Goal: Information Seeking & Learning: Stay updated

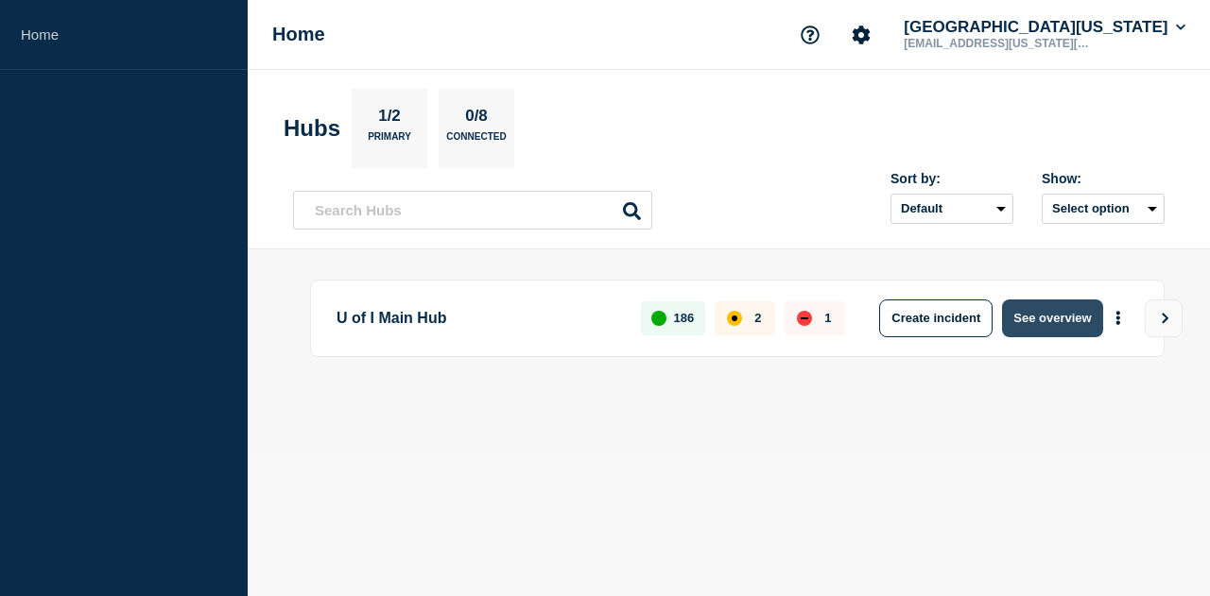
click at [901, 326] on button "See overview" at bounding box center [1052, 319] width 100 height 38
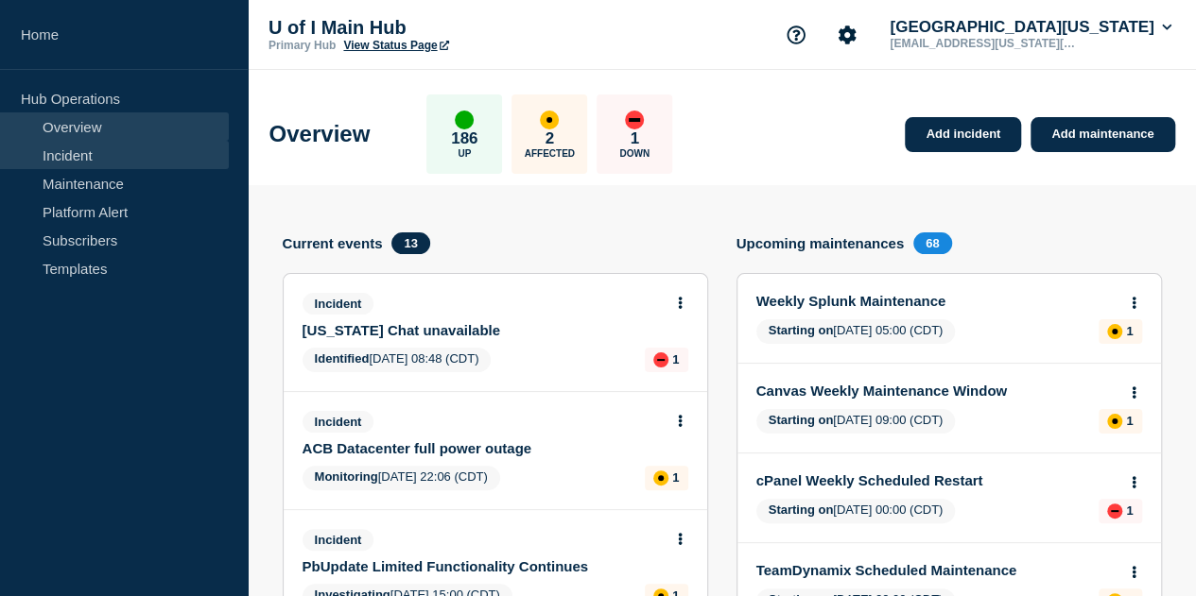
click at [93, 141] on link "Incident" at bounding box center [114, 155] width 229 height 28
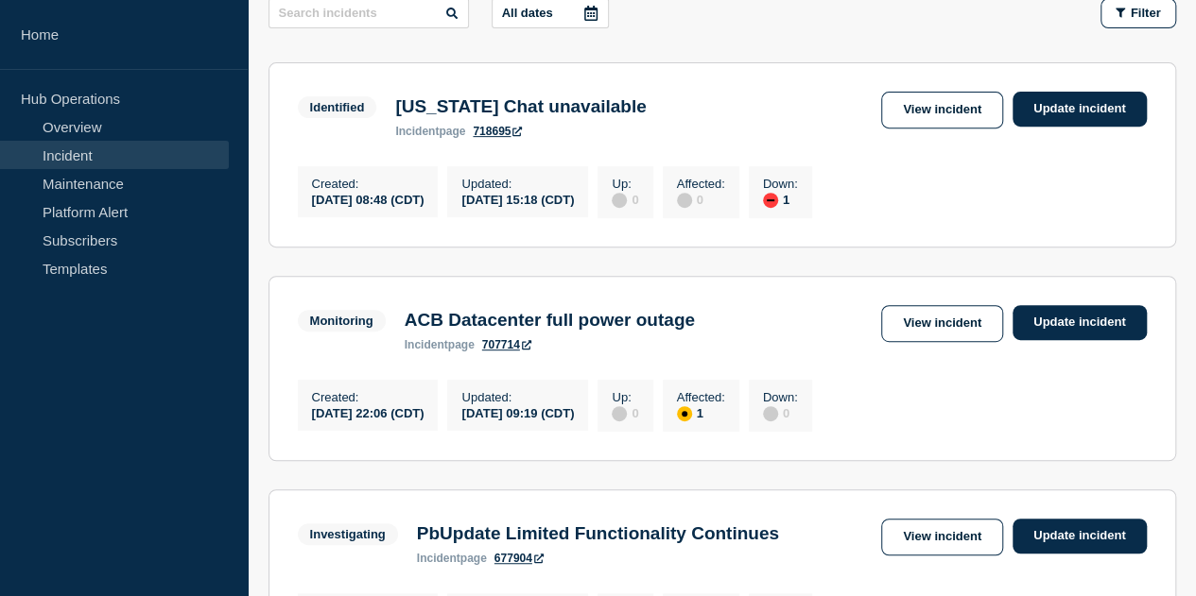
scroll to position [334, 0]
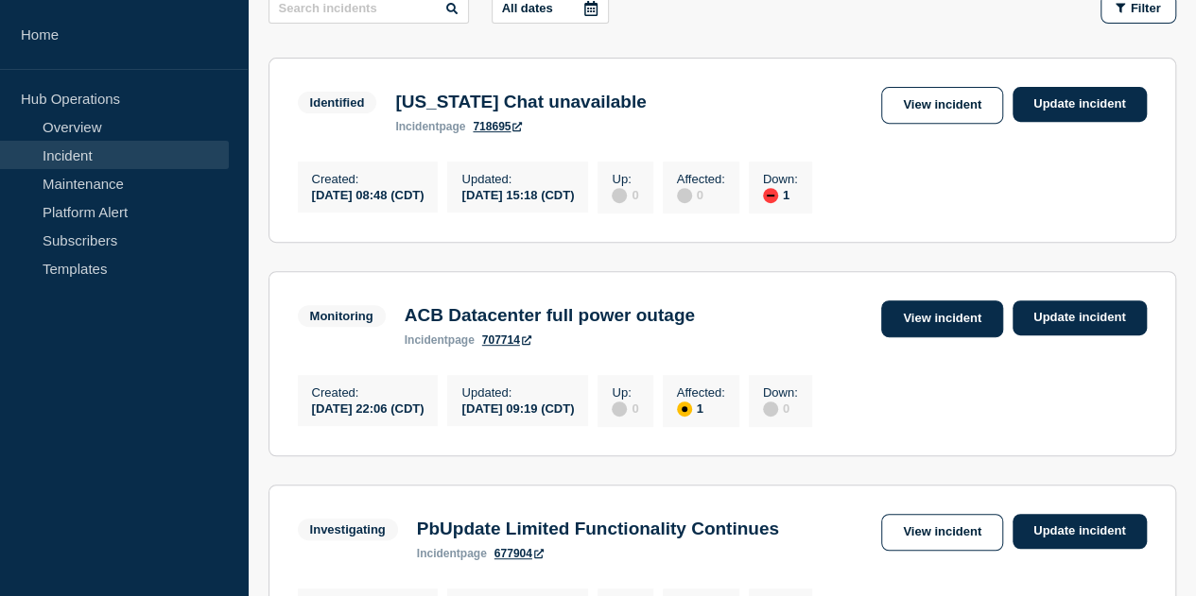
click at [901, 321] on link "View incident" at bounding box center [942, 319] width 122 height 37
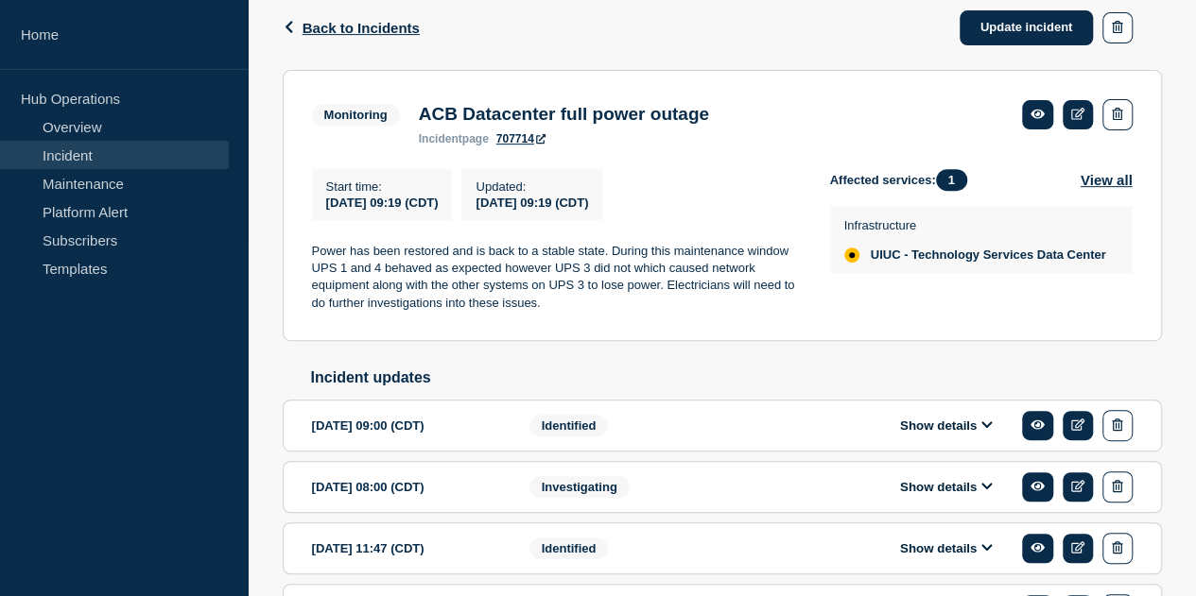
scroll to position [309, 0]
